Goal: Task Accomplishment & Management: Complete application form

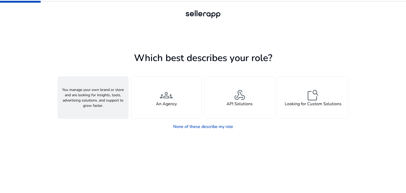
click at [94, 99] on span "person" at bounding box center [93, 95] width 13 height 13
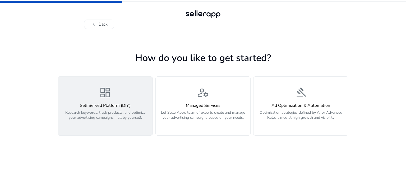
click at [103, 95] on span "dashboard" at bounding box center [105, 92] width 13 height 13
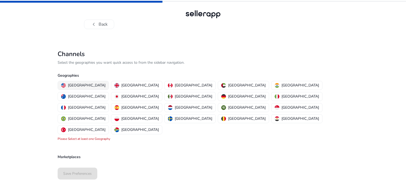
click at [83, 87] on p "[GEOGRAPHIC_DATA]" at bounding box center [87, 85] width 38 height 6
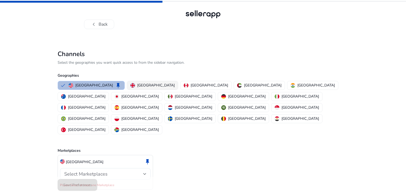
click at [137, 86] on p "[GEOGRAPHIC_DATA]" at bounding box center [156, 85] width 38 height 6
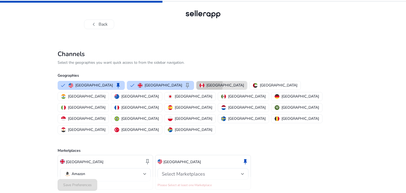
click at [199, 85] on img "button" at bounding box center [201, 85] width 5 height 5
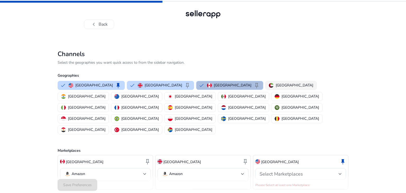
click at [276, 88] on p "[GEOGRAPHIC_DATA]" at bounding box center [295, 85] width 38 height 6
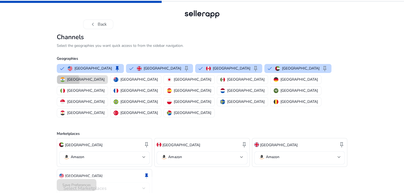
click at [65, 82] on img "button" at bounding box center [62, 79] width 5 height 5
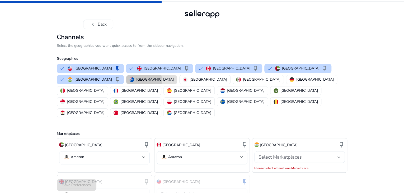
click at [136, 82] on p "[GEOGRAPHIC_DATA]" at bounding box center [155, 80] width 38 height 6
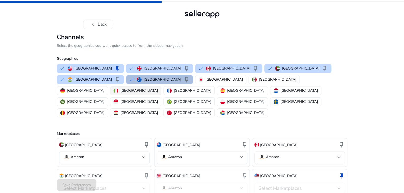
click at [158, 93] on p "[GEOGRAPHIC_DATA]" at bounding box center [139, 91] width 38 height 6
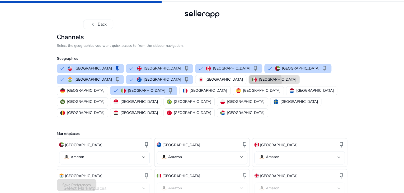
click at [259, 82] on p "[GEOGRAPHIC_DATA]" at bounding box center [278, 80] width 38 height 6
click at [266, 82] on p "[GEOGRAPHIC_DATA]" at bounding box center [285, 80] width 38 height 6
click at [259, 82] on p "[GEOGRAPHIC_DATA]" at bounding box center [278, 80] width 38 height 6
click at [105, 93] on p "[GEOGRAPHIC_DATA]" at bounding box center [86, 91] width 38 height 6
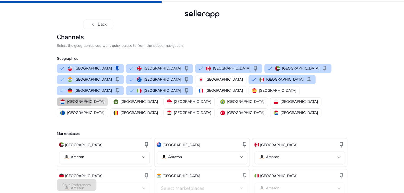
click at [105, 99] on p "[GEOGRAPHIC_DATA]" at bounding box center [86, 102] width 38 height 6
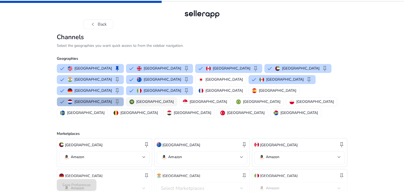
click at [136, 104] on p "[GEOGRAPHIC_DATA]" at bounding box center [155, 102] width 38 height 6
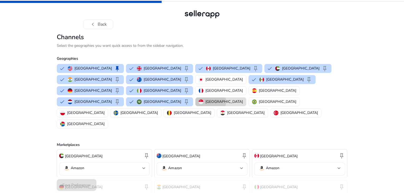
click at [206, 104] on p "[GEOGRAPHIC_DATA]" at bounding box center [225, 102] width 38 height 6
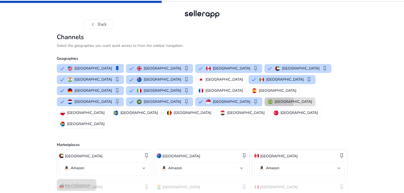
click at [275, 104] on p "[GEOGRAPHIC_DATA]" at bounding box center [294, 102] width 38 height 6
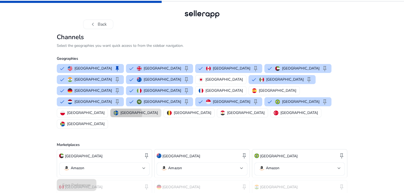
click at [158, 110] on p "[GEOGRAPHIC_DATA]" at bounding box center [139, 113] width 38 height 6
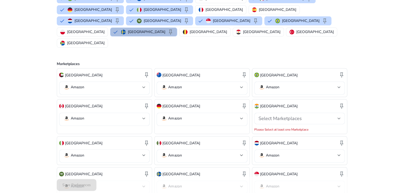
scroll to position [135, 0]
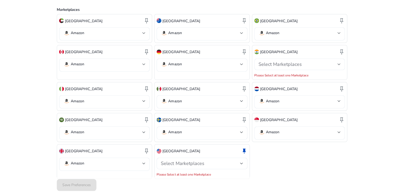
click at [83, 183] on div "Save Preferences" at bounding box center [202, 185] width 291 height 16
click at [244, 148] on span "keep" at bounding box center [244, 151] width 6 height 6
click at [147, 148] on span "keep" at bounding box center [146, 151] width 6 height 6
click at [244, 148] on span "keep" at bounding box center [244, 151] width 6 height 6
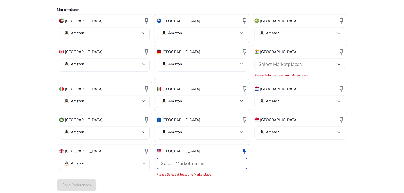
click at [241, 162] on div at bounding box center [241, 163] width 3 height 2
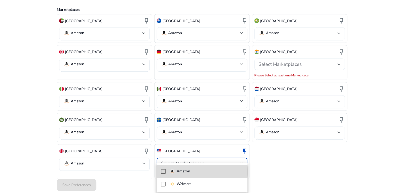
click at [163, 171] on mat-pseudo-checkbox at bounding box center [163, 171] width 5 height 5
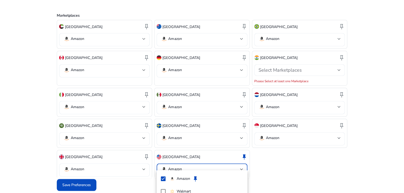
click at [293, 171] on div at bounding box center [202, 96] width 404 height 193
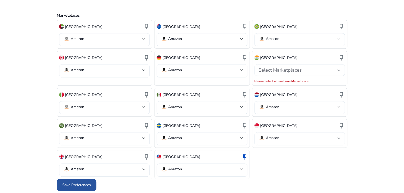
click at [84, 184] on span "Save Preferences" at bounding box center [76, 185] width 29 height 6
